Goal: Ask a question

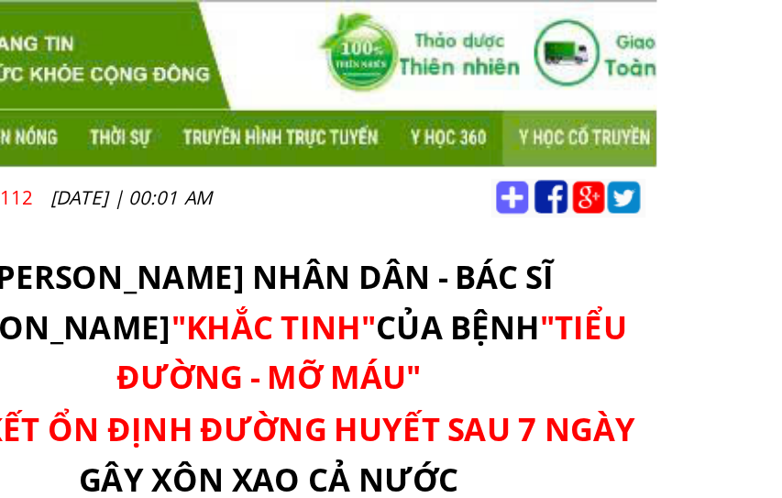
click at [199, 66] on div at bounding box center [390, 41] width 383 height 83
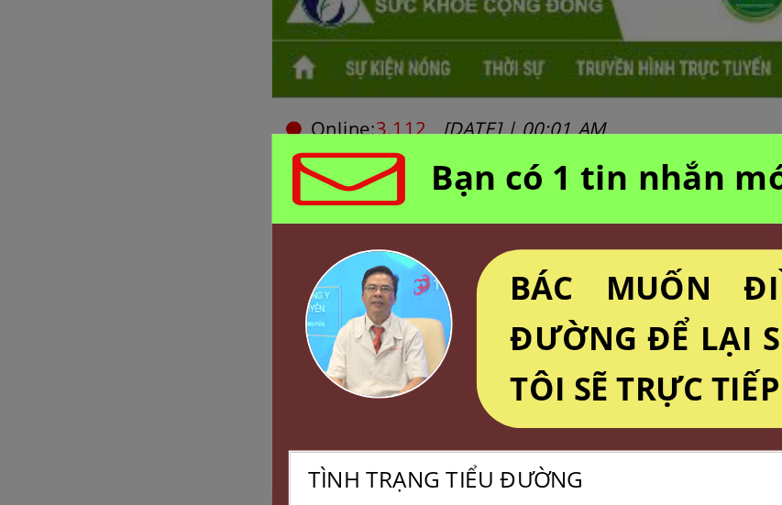
scroll to position [107, 0]
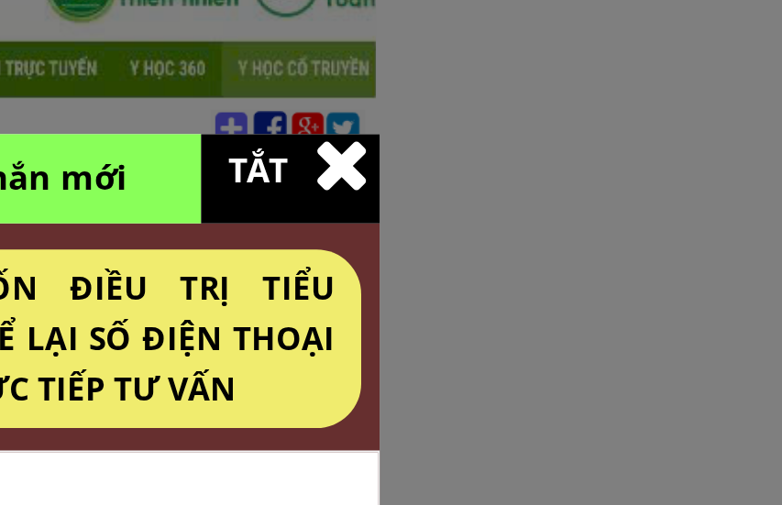
click at [316, 163] on div "BÁC MUỐN ĐIỀU TRỊ TIỂU ĐƯỜNG ĐỂ LẠI SỐ ĐIỆN THOẠI TÔI SẼ TRỰC TIẾP TƯ VẤN" at bounding box center [439, 200] width 246 height 75
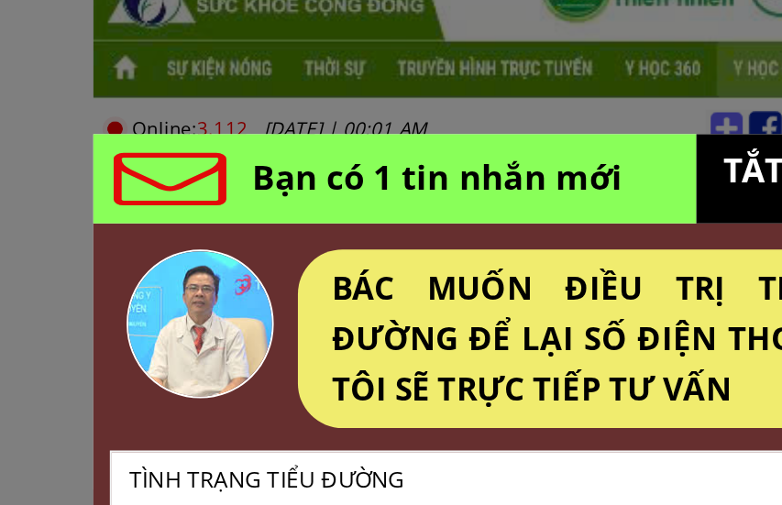
click at [213, 257] on textarea at bounding box center [396, 287] width 366 height 60
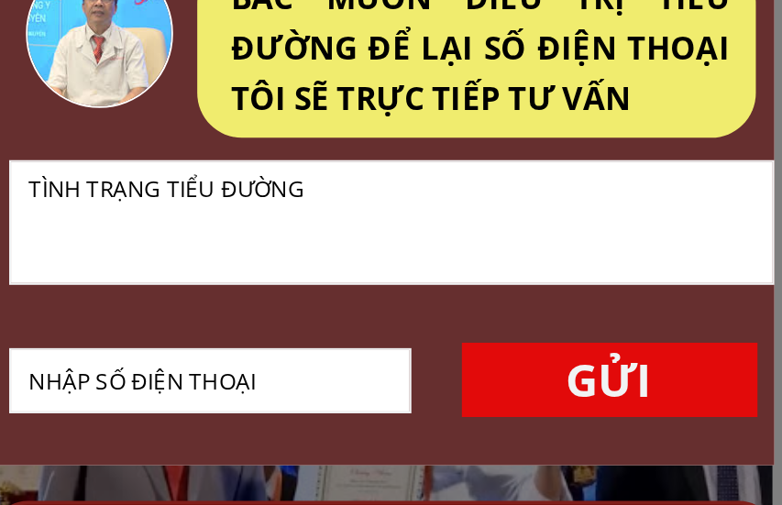
type textarea "g"
